Goal: Find specific page/section: Find specific page/section

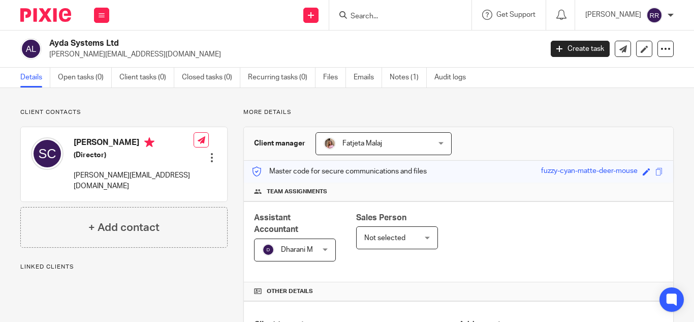
click at [362, 23] on div at bounding box center [400, 15] width 142 height 30
drag, startPoint x: 338, startPoint y: 7, endPoint x: 342, endPoint y: 14, distance: 8.5
click at [342, 14] on div at bounding box center [400, 15] width 142 height 30
click at [349, 14] on input "Search" at bounding box center [394, 16] width 91 height 9
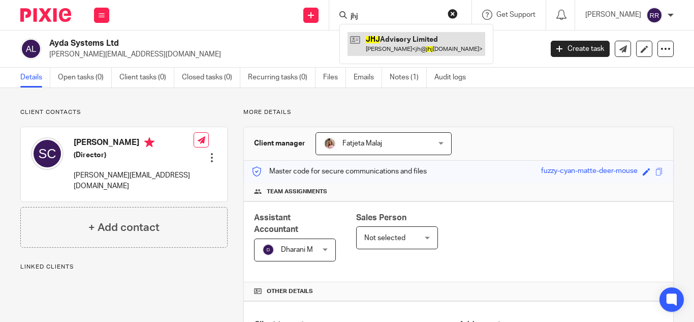
type input "jhj"
click at [363, 40] on link at bounding box center [416, 43] width 138 height 23
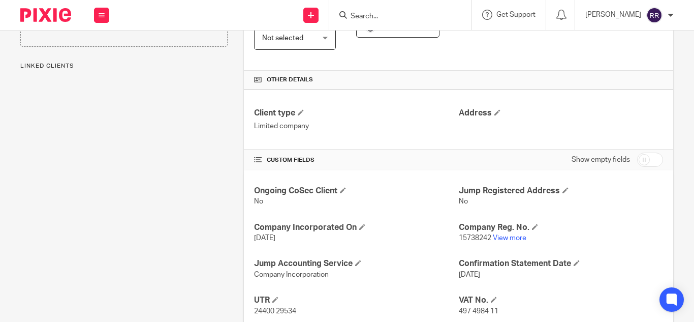
scroll to position [228, 0]
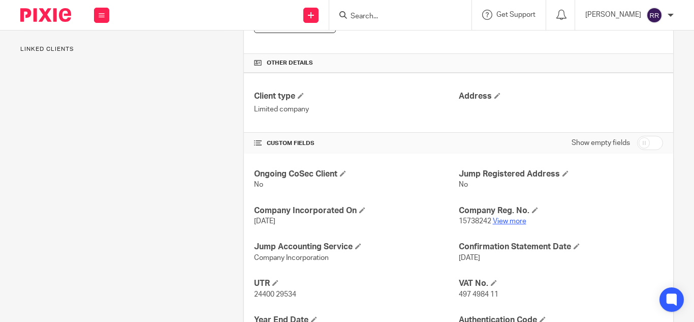
click at [500, 225] on link "View more" at bounding box center [510, 220] width 34 height 7
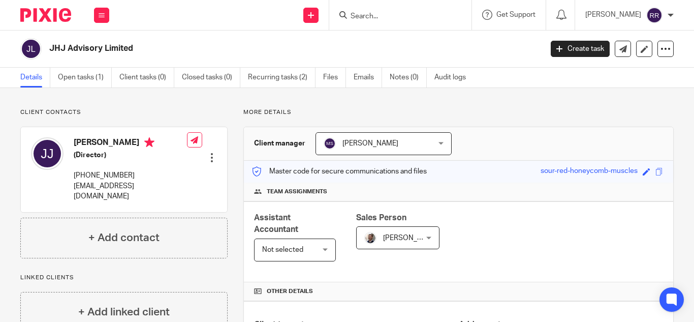
click at [362, 24] on div at bounding box center [400, 15] width 142 height 30
click at [352, 16] on input "Search" at bounding box center [394, 16] width 91 height 9
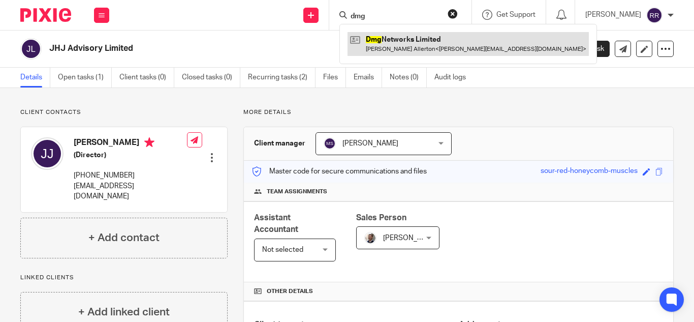
type input "dmg"
click at [360, 40] on link at bounding box center [467, 43] width 241 height 23
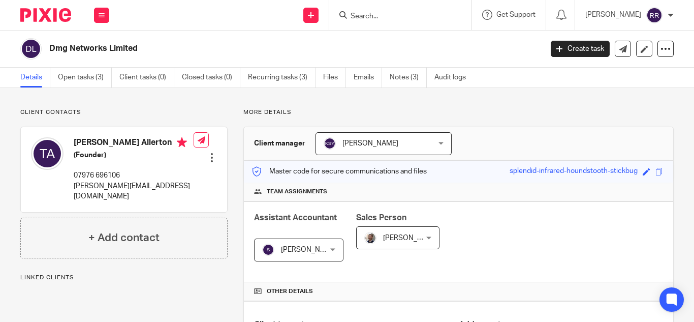
scroll to position [254, 0]
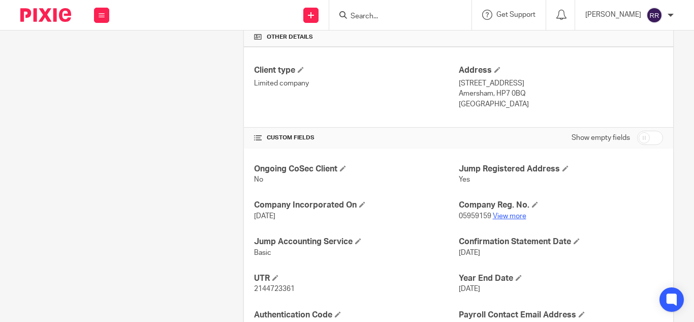
click at [500, 219] on link "View more" at bounding box center [510, 215] width 34 height 7
